Goal: Task Accomplishment & Management: Use online tool/utility

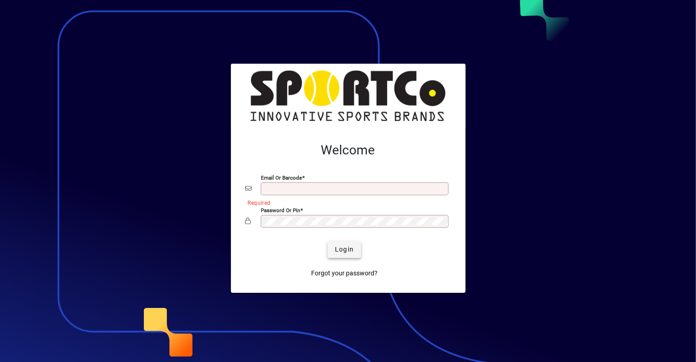
type input "**********"
click at [345, 251] on span "Login" at bounding box center [344, 250] width 19 height 10
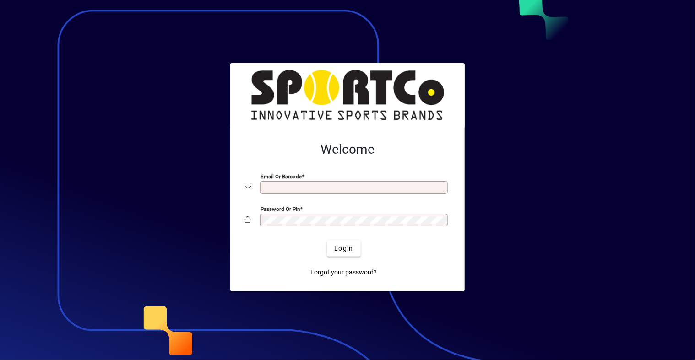
type input "**********"
click at [584, 126] on div at bounding box center [347, 180] width 695 height 360
